Goal: Navigation & Orientation: Find specific page/section

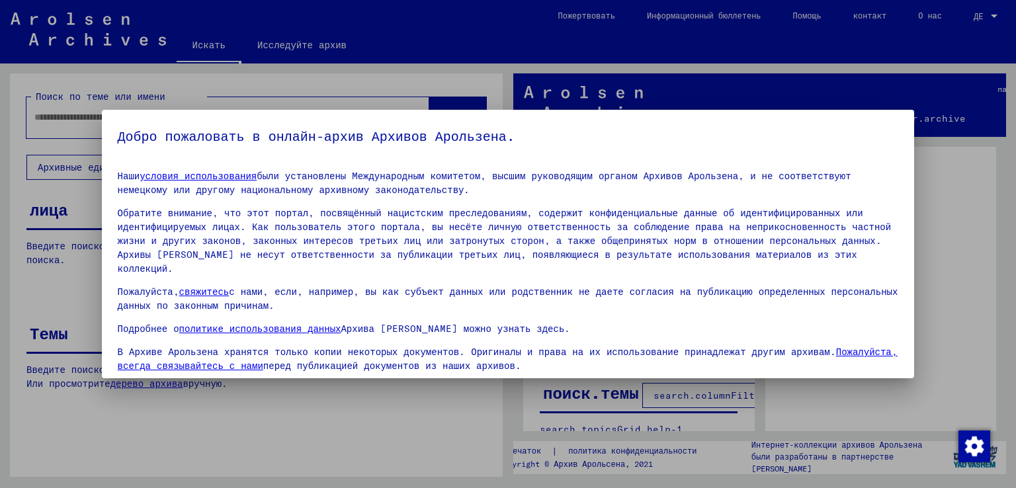
scroll to position [85, 0]
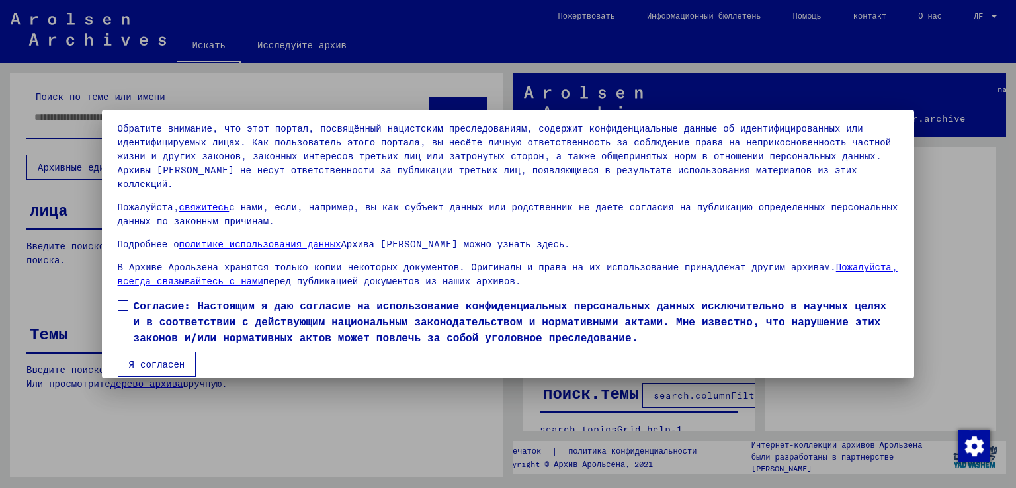
click at [128, 298] on label "Согласие: Настоящим я даю согласие на использование конфиденциальных персональн…" at bounding box center [508, 322] width 781 height 48
click at [144, 359] on font "Я согласен" at bounding box center [157, 365] width 56 height 12
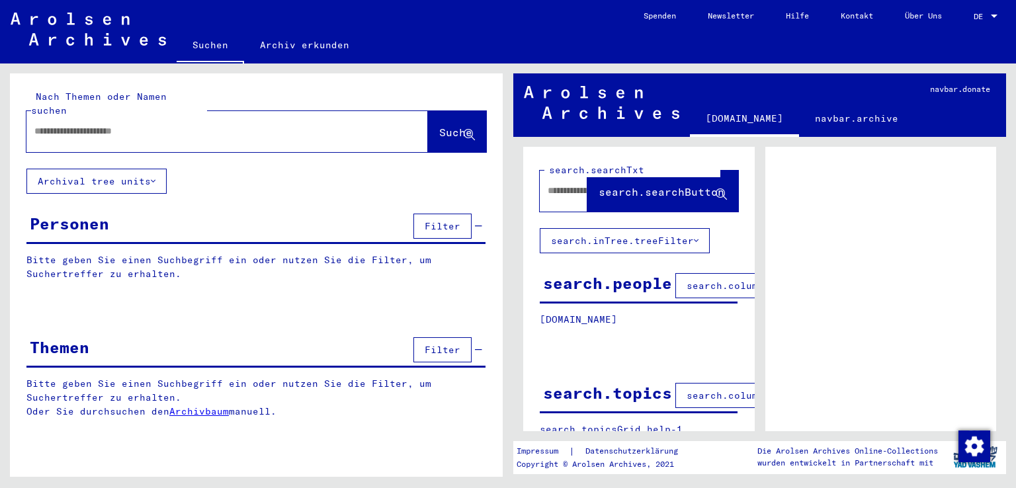
click at [405, 27] on mat-toolbar "Suchen Archiv erkunden Detailfragen/-infos zu den Dokumenten? Stelle hier einen…" at bounding box center [508, 32] width 1016 height 64
click at [994, 15] on div at bounding box center [994, 16] width 7 height 3
click at [969, 17] on span "English" at bounding box center [972, 24] width 54 height 24
